Goal: Task Accomplishment & Management: Use online tool/utility

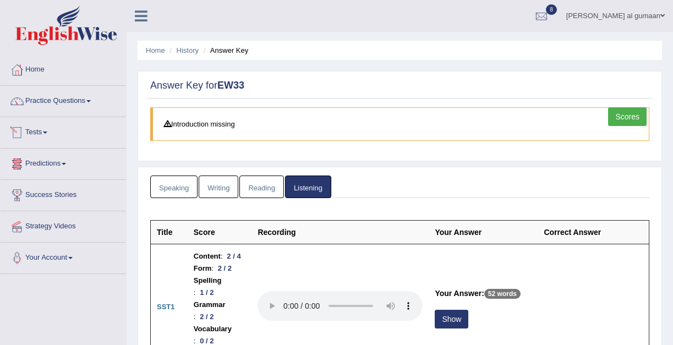
click at [44, 134] on link "Tests" at bounding box center [64, 131] width 126 height 28
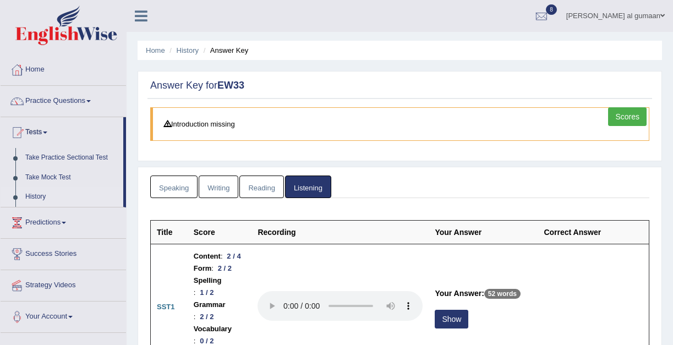
click at [32, 198] on link "History" at bounding box center [71, 197] width 103 height 20
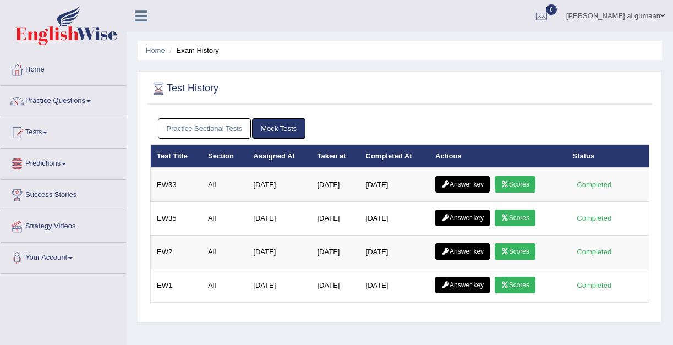
click at [42, 158] on link "Predictions" at bounding box center [64, 163] width 126 height 28
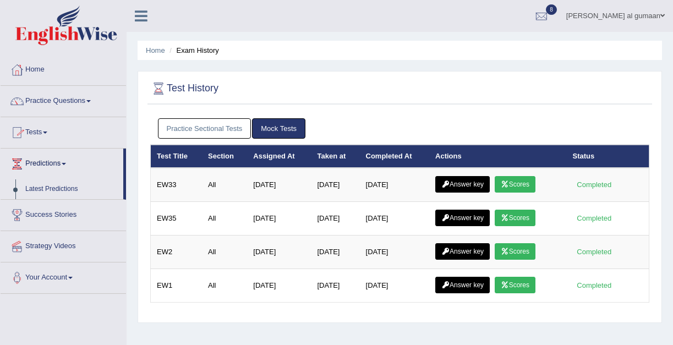
click at [42, 136] on link "Tests" at bounding box center [64, 131] width 126 height 28
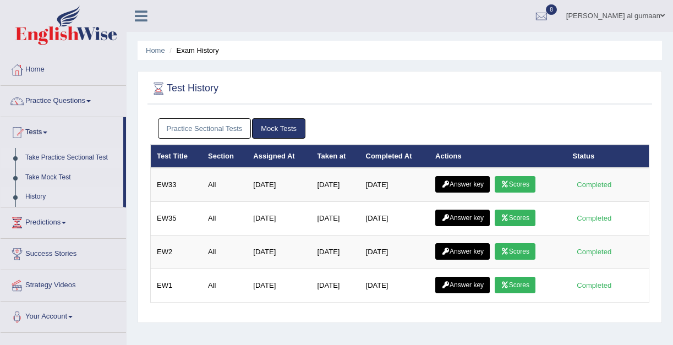
click at [47, 157] on link "Take Practice Sectional Test" at bounding box center [71, 158] width 103 height 20
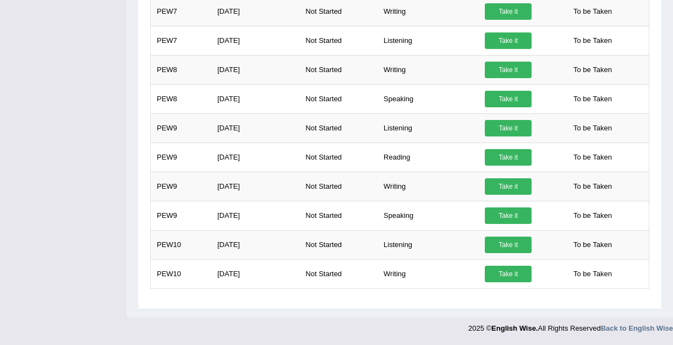
click at [502, 244] on link "Take it" at bounding box center [508, 245] width 47 height 17
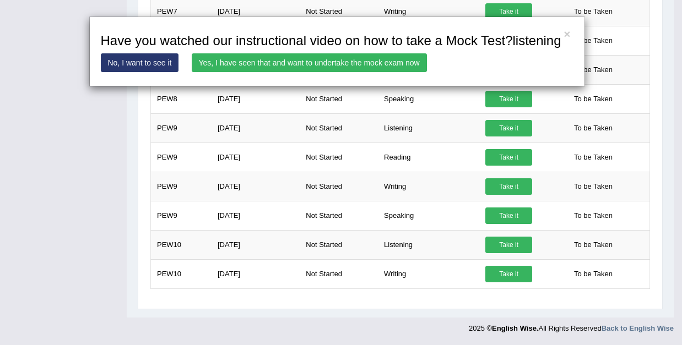
click at [335, 70] on link "Yes, I have seen that and want to undertake the mock exam now" at bounding box center [309, 62] width 235 height 19
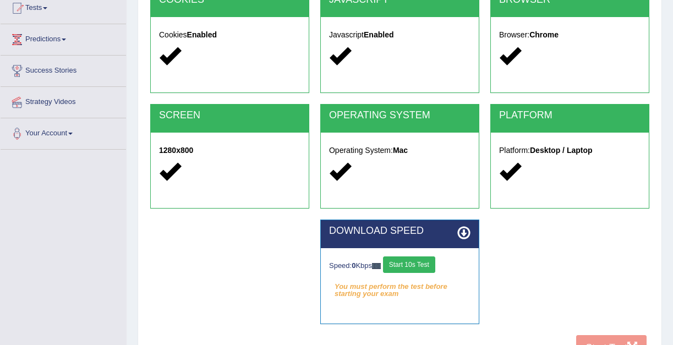
click at [402, 263] on button "Start 10s Test" at bounding box center [409, 265] width 52 height 17
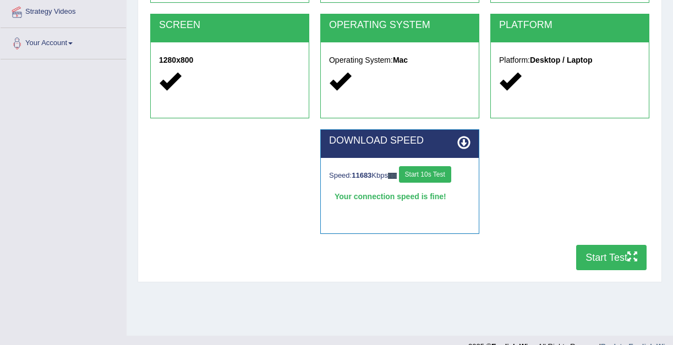
scroll to position [217, 0]
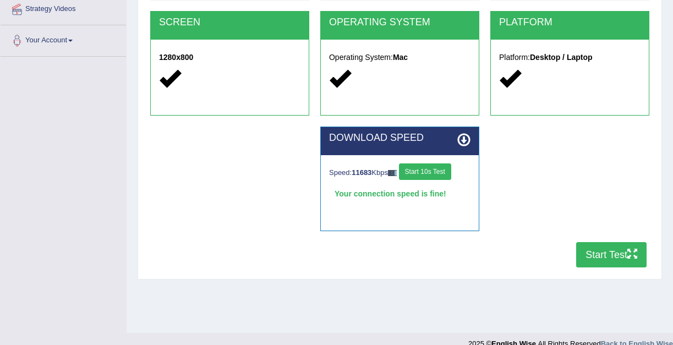
click at [602, 246] on button "Start Test" at bounding box center [611, 254] width 70 height 25
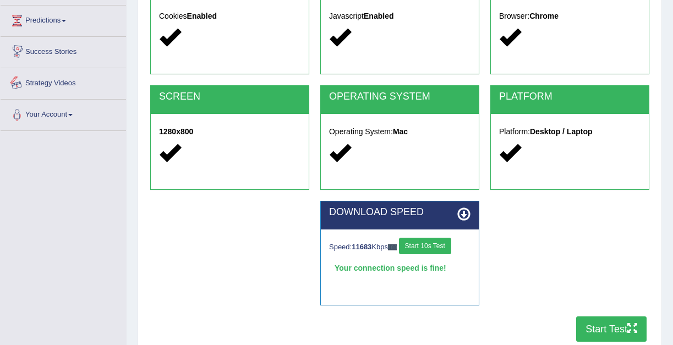
scroll to position [0, 0]
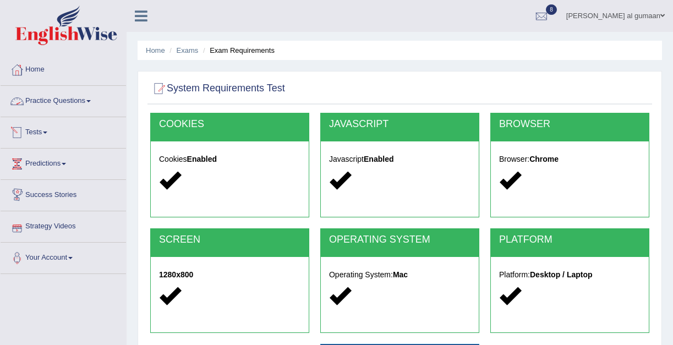
click at [40, 136] on link "Tests" at bounding box center [64, 131] width 126 height 28
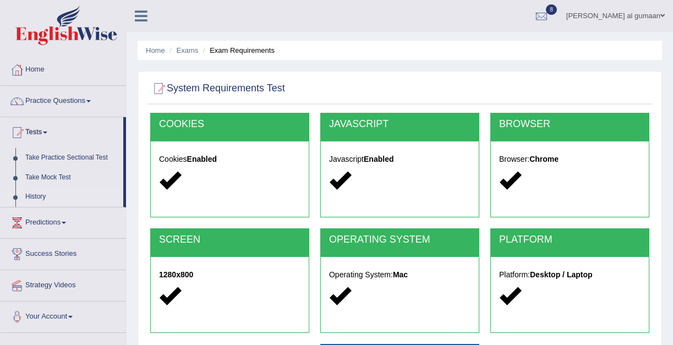
click at [39, 199] on link "History" at bounding box center [71, 197] width 103 height 20
